Goal: Information Seeking & Learning: Learn about a topic

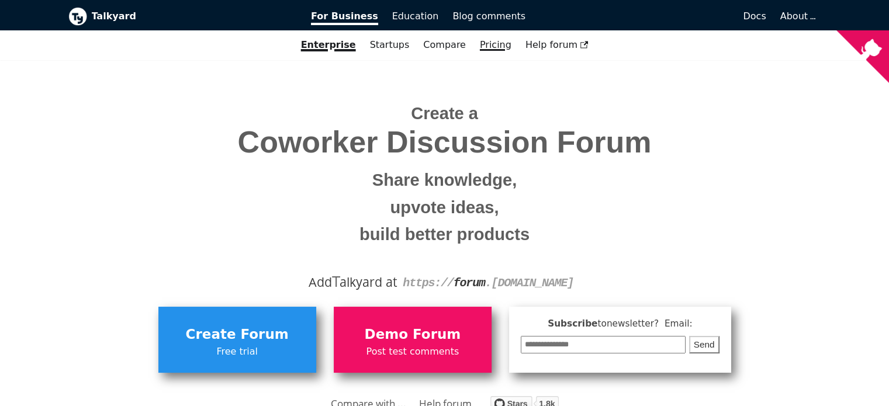
click at [479, 43] on link "Pricing" at bounding box center [496, 45] width 46 height 20
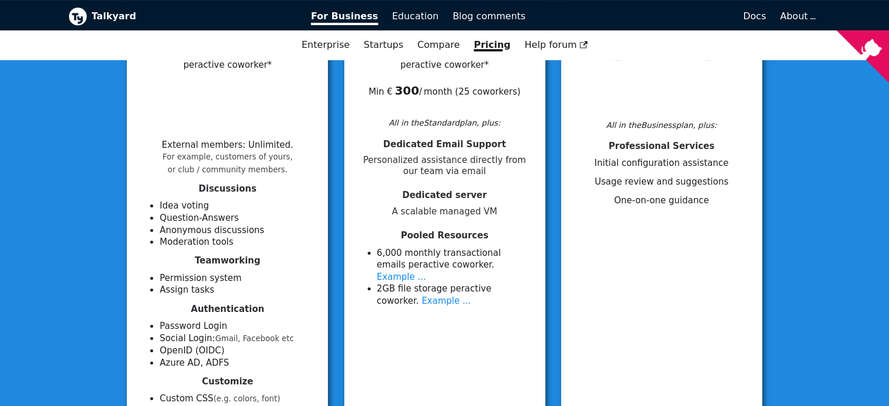
scroll to position [234, 0]
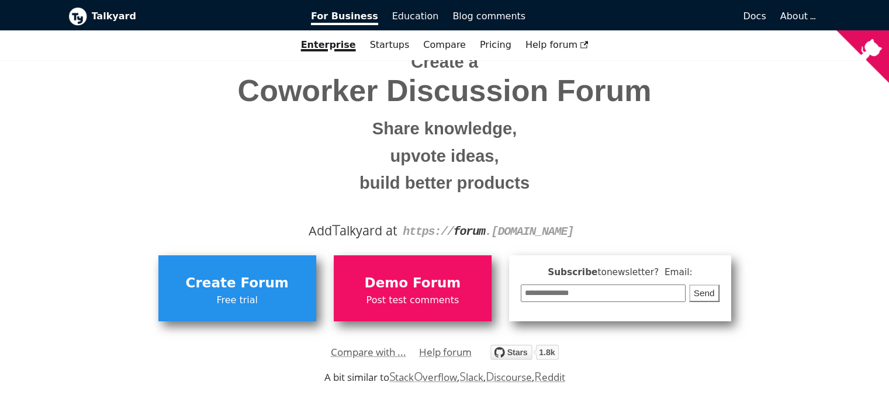
scroll to position [117, 0]
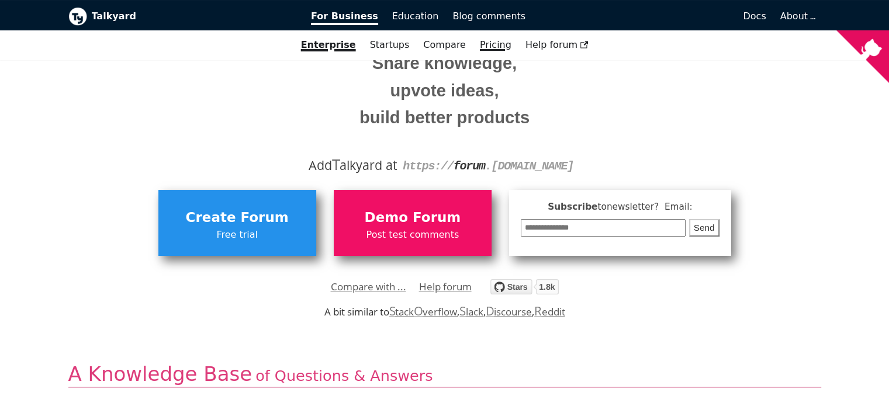
click at [489, 49] on link "Pricing" at bounding box center [496, 45] width 46 height 20
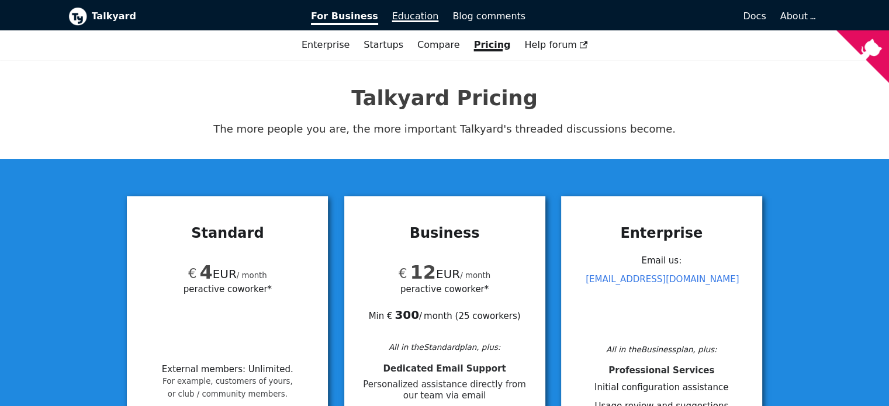
click at [417, 15] on span "Education" at bounding box center [415, 16] width 47 height 11
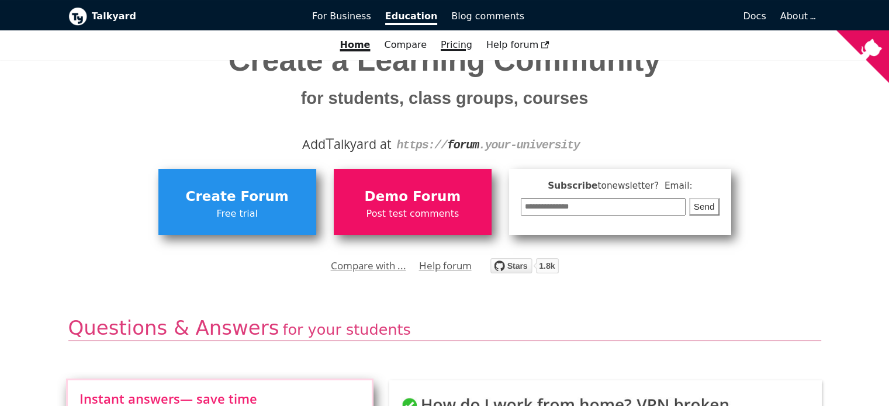
scroll to position [58, 0]
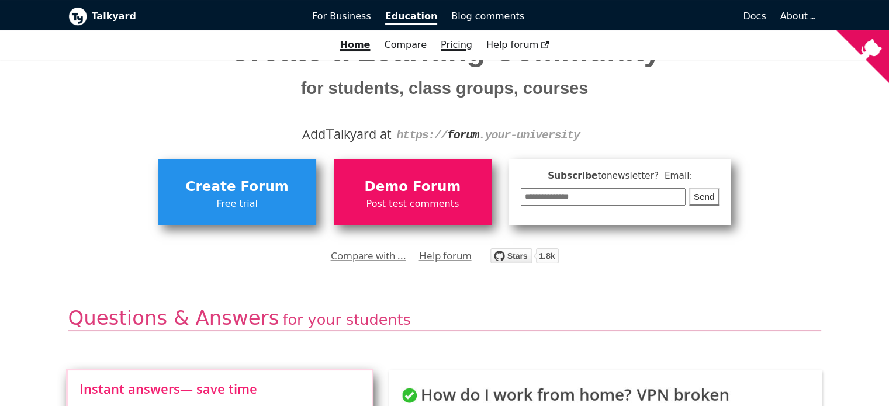
click at [455, 44] on link "Pricing" at bounding box center [456, 45] width 46 height 20
